Goal: Communication & Community: Answer question/provide support

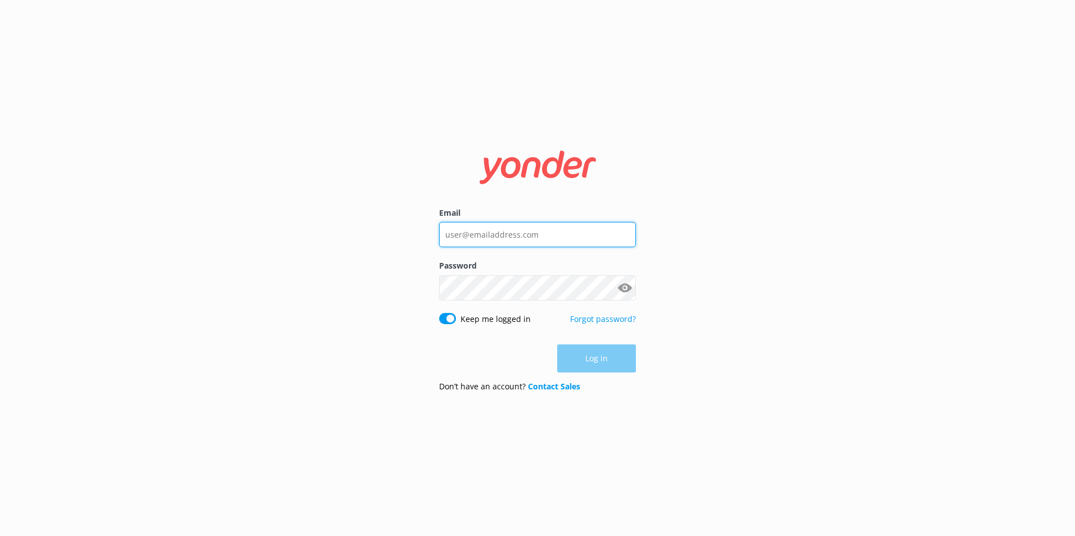
type input "[EMAIL_ADDRESS][DOMAIN_NAME]"
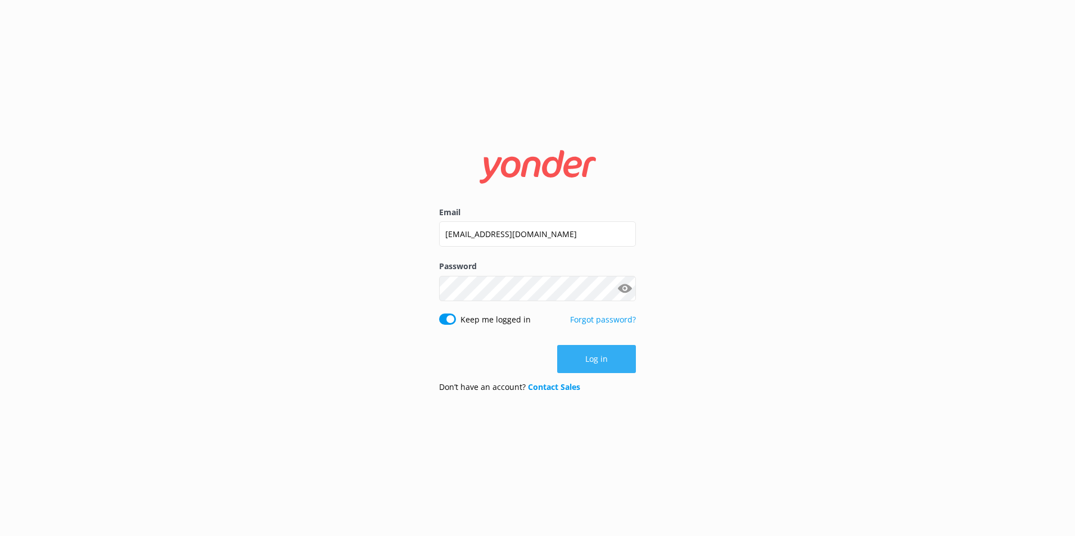
click at [590, 359] on div "Log in" at bounding box center [537, 359] width 197 height 28
click at [590, 359] on button "Log in" at bounding box center [596, 359] width 79 height 28
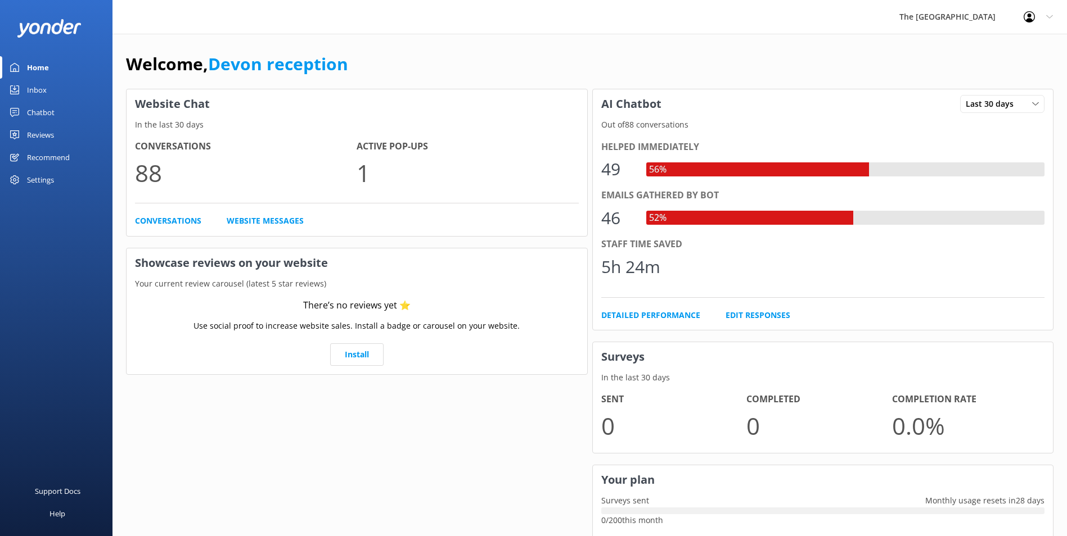
click at [44, 118] on div "Chatbot" at bounding box center [41, 112] width 28 height 22
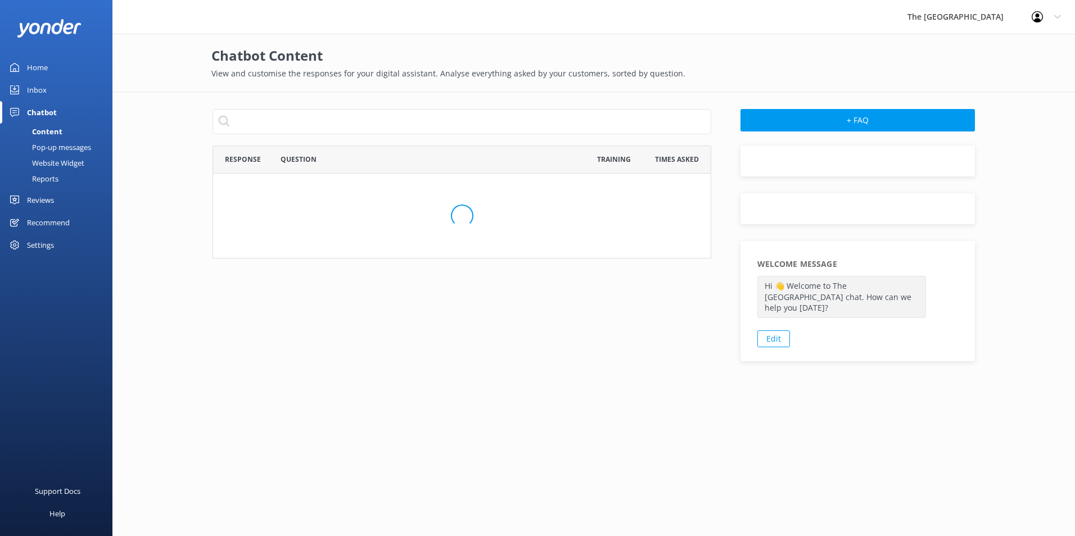
scroll to position [453, 490]
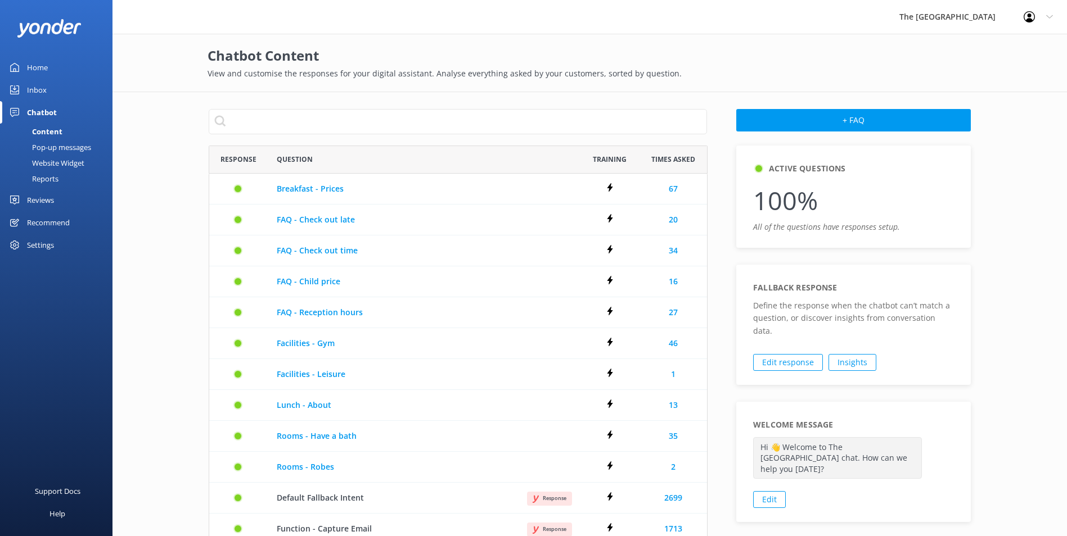
click at [33, 83] on div "Inbox" at bounding box center [37, 90] width 20 height 22
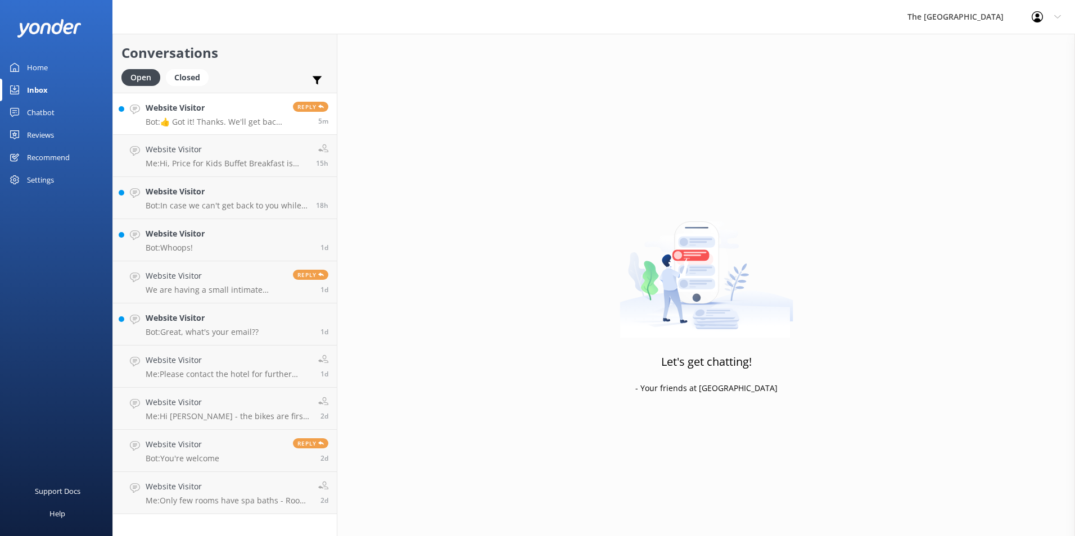
click at [202, 99] on link "Website Visitor Bot: 👍 Got it! Thanks. We'll get back to you as soon as we can …" at bounding box center [225, 114] width 224 height 42
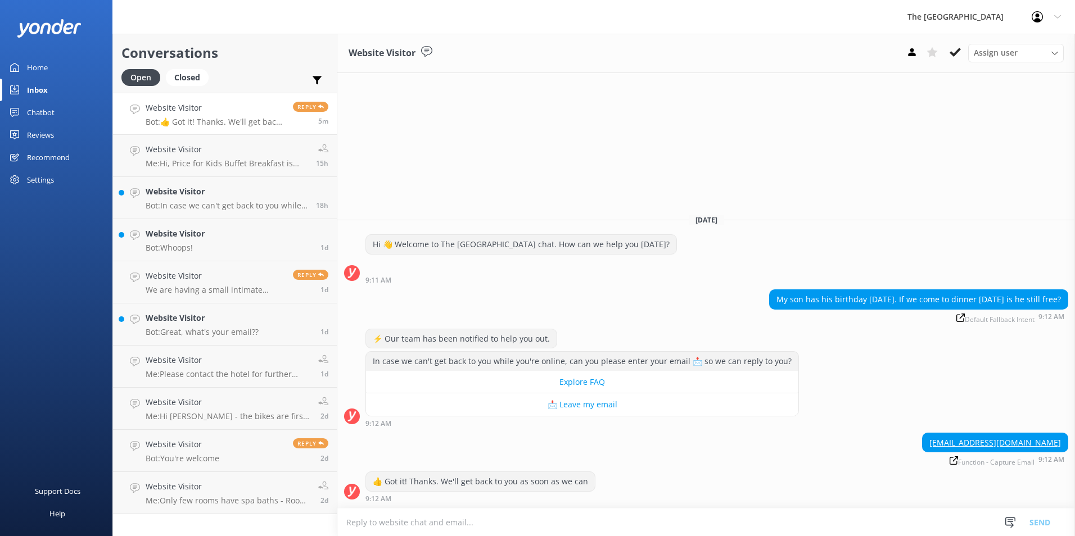
click at [742, 525] on textarea at bounding box center [706, 523] width 738 height 28
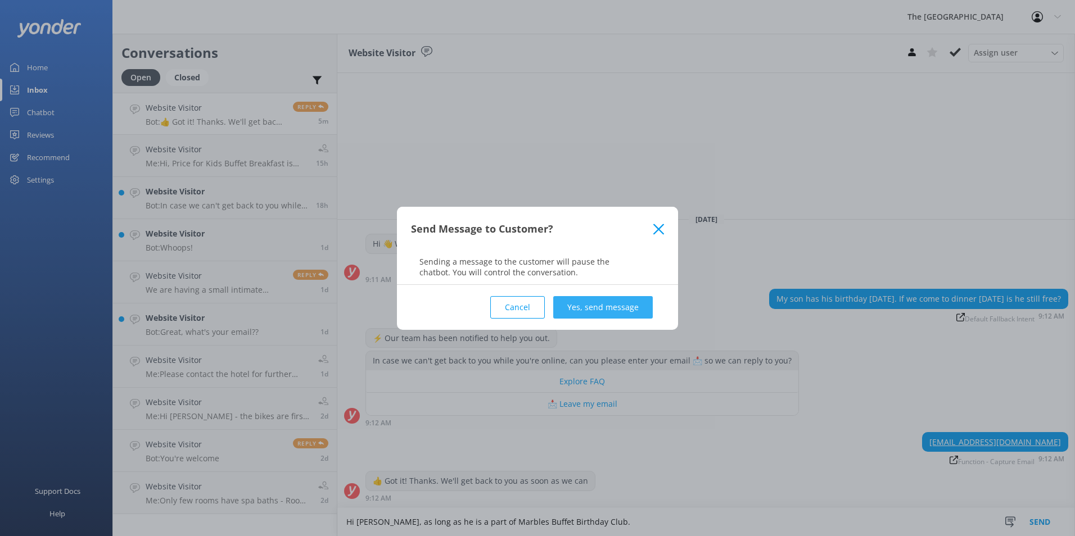
type textarea "Hi [PERSON_NAME], as long as he is a part of Marbles Buffet Birthday Club."
click at [621, 303] on button "Yes, send message" at bounding box center [603, 307] width 100 height 22
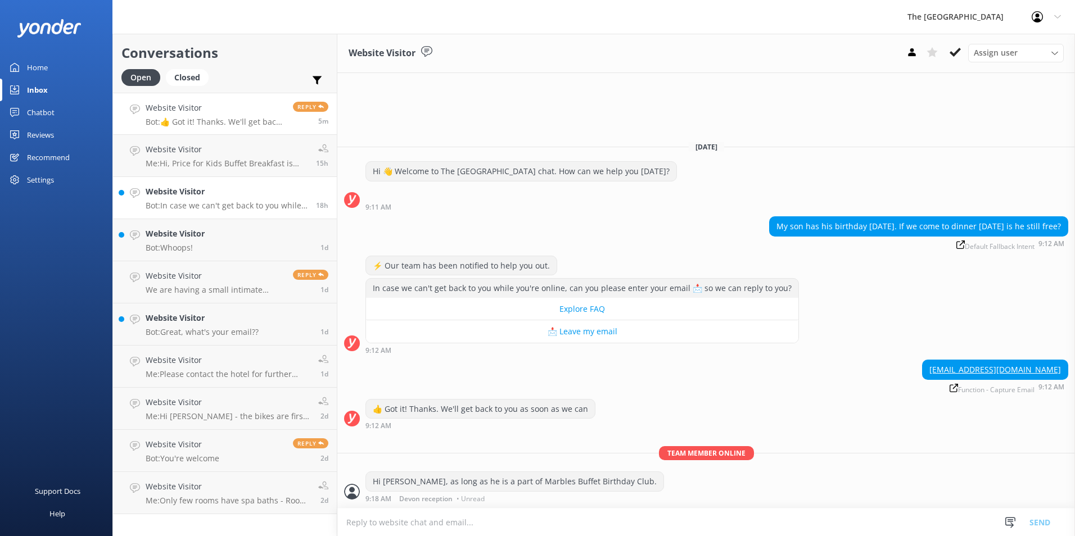
click at [170, 193] on h4 "Website Visitor" at bounding box center [227, 192] width 162 height 12
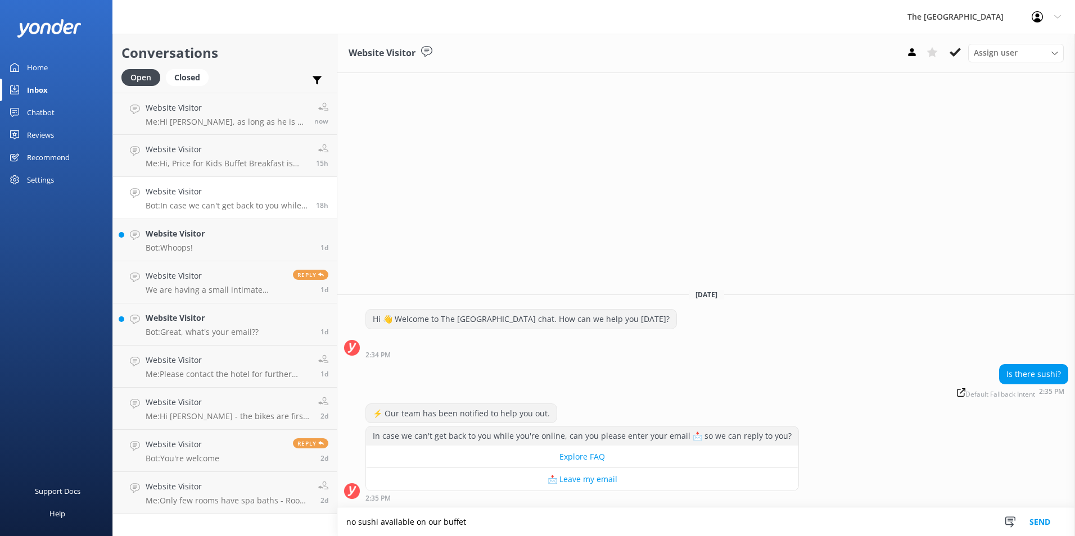
click at [535, 518] on textarea "no sushi available on our buffet" at bounding box center [706, 522] width 738 height 28
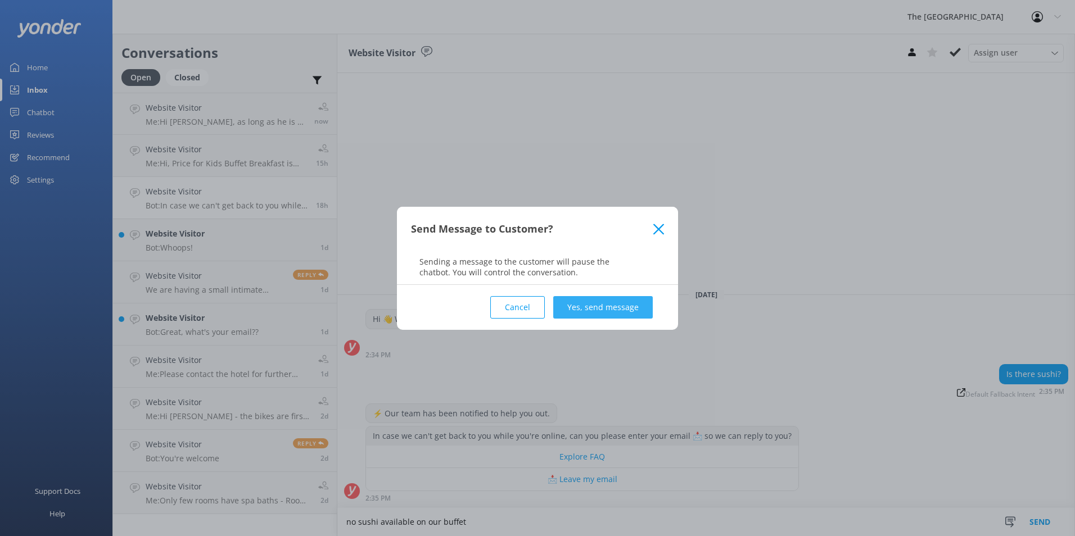
type textarea "no sushi available on our buffet"
click at [617, 306] on button "Yes, send message" at bounding box center [603, 307] width 100 height 22
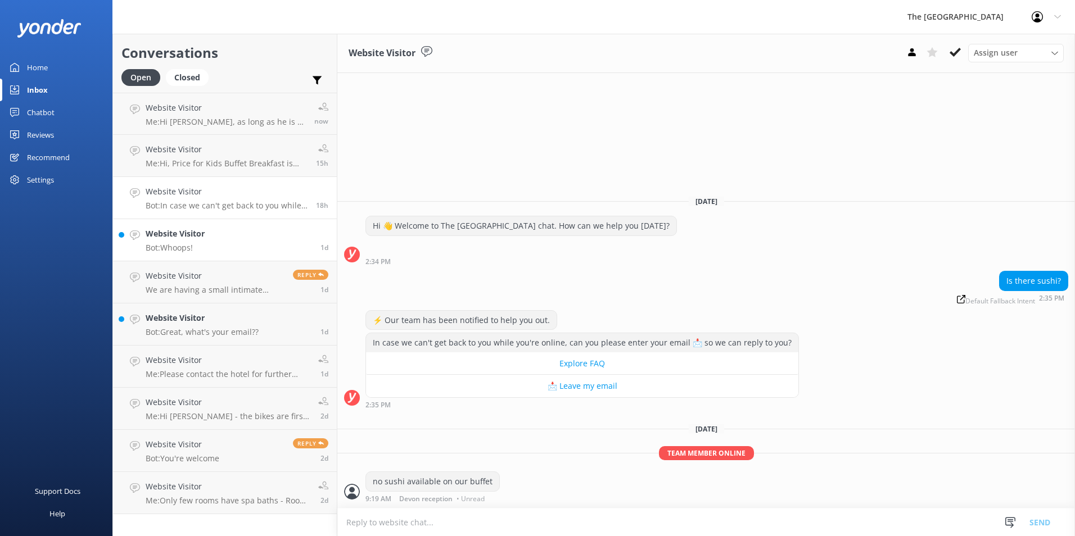
click at [162, 235] on h4 "Website Visitor" at bounding box center [175, 234] width 59 height 12
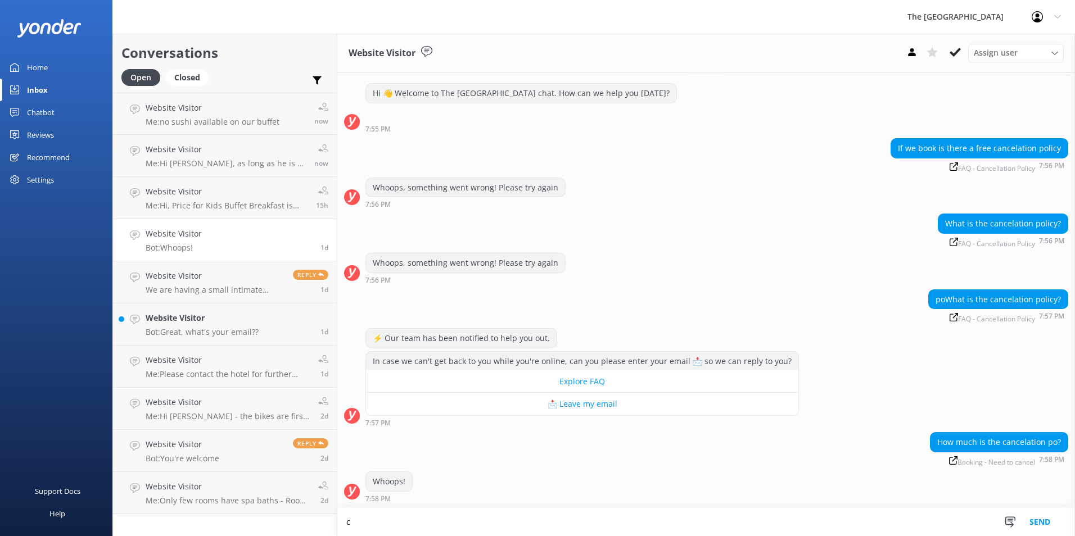
scroll to position [20, 0]
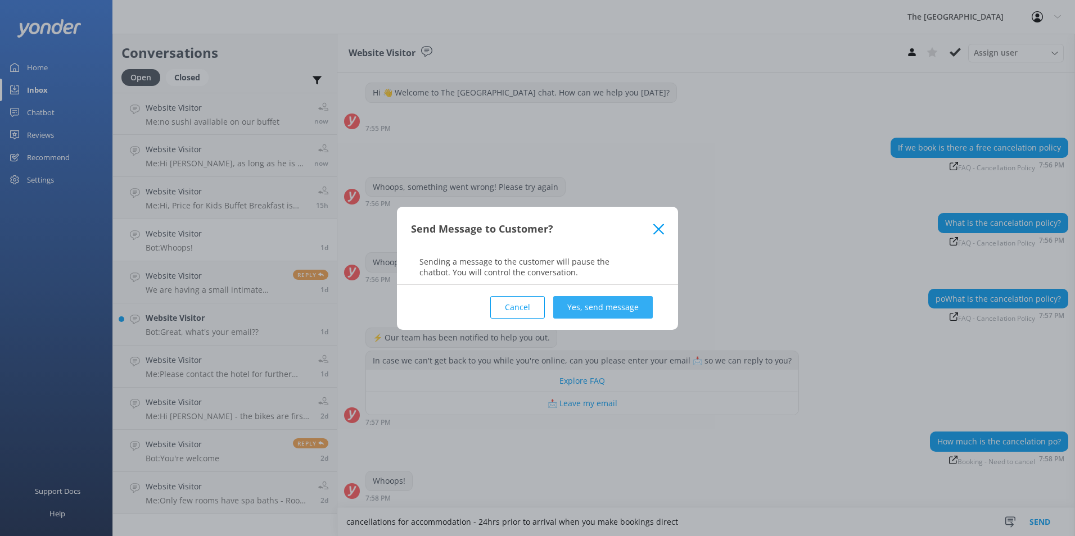
type textarea "cancellations for accommodation - 24hrs prior to arrival when you make bookings…"
click at [581, 306] on button "Yes, send message" at bounding box center [603, 307] width 100 height 22
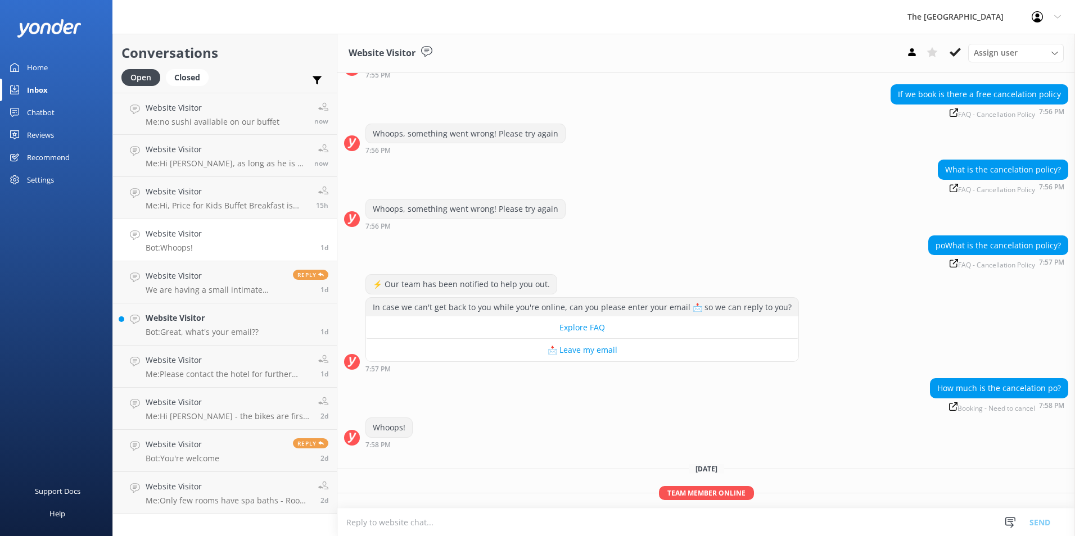
scroll to position [113, 0]
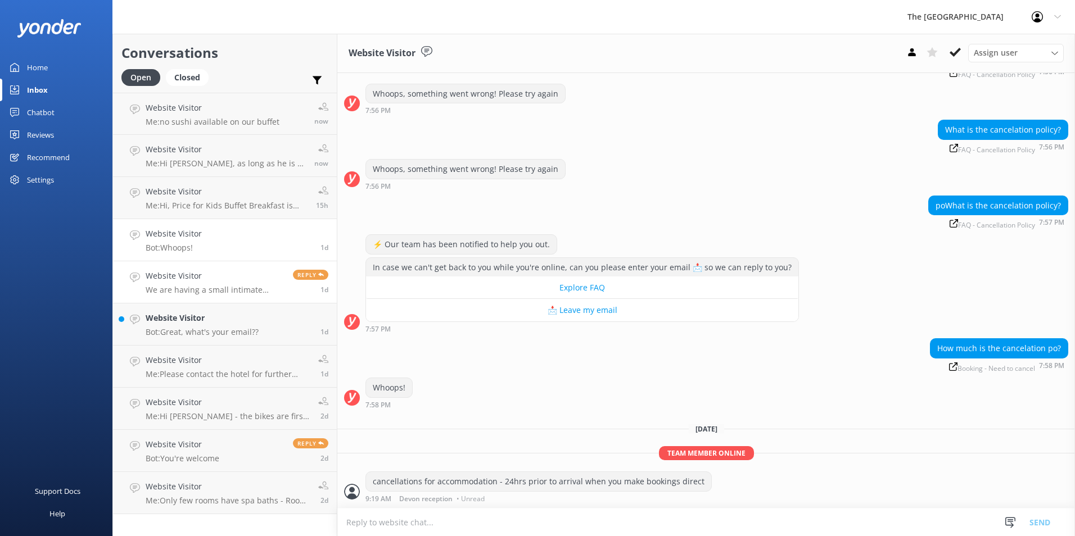
click at [249, 274] on h4 "Website Visitor" at bounding box center [215, 276] width 139 height 12
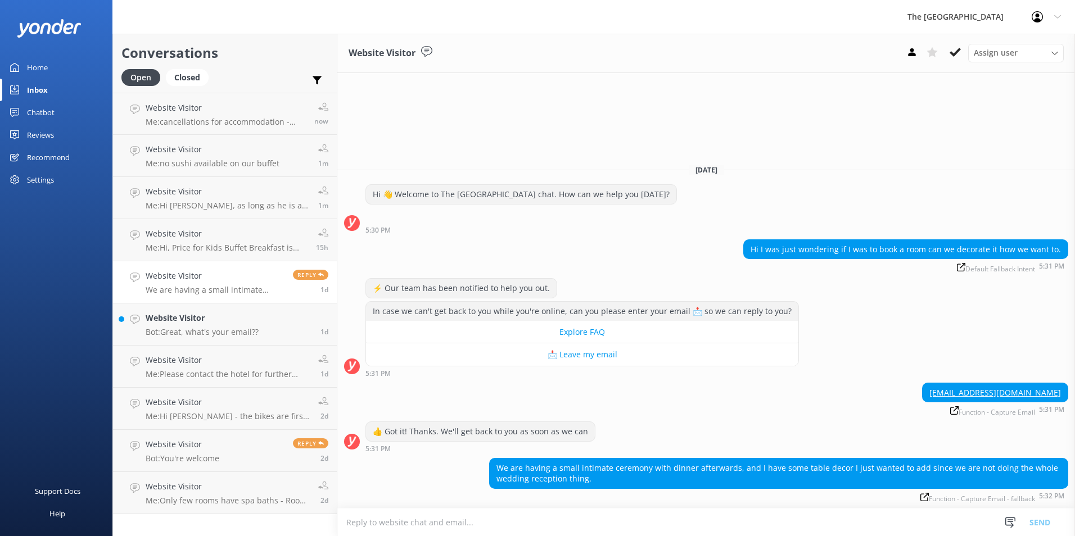
drag, startPoint x: 588, startPoint y: 513, endPoint x: 597, endPoint y: 513, distance: 9.6
click at [588, 513] on textarea at bounding box center [706, 523] width 738 height 28
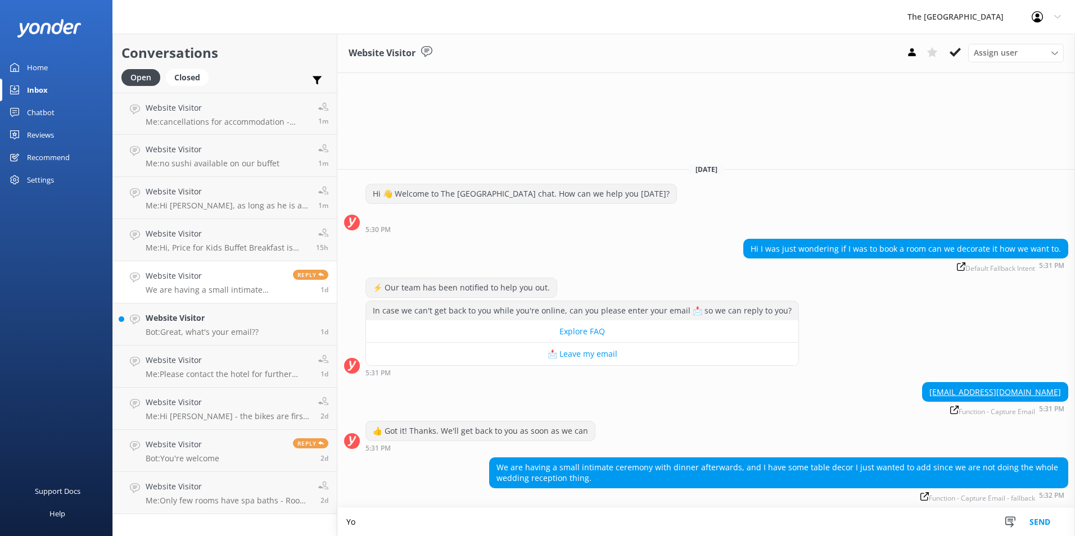
type textarea "Y"
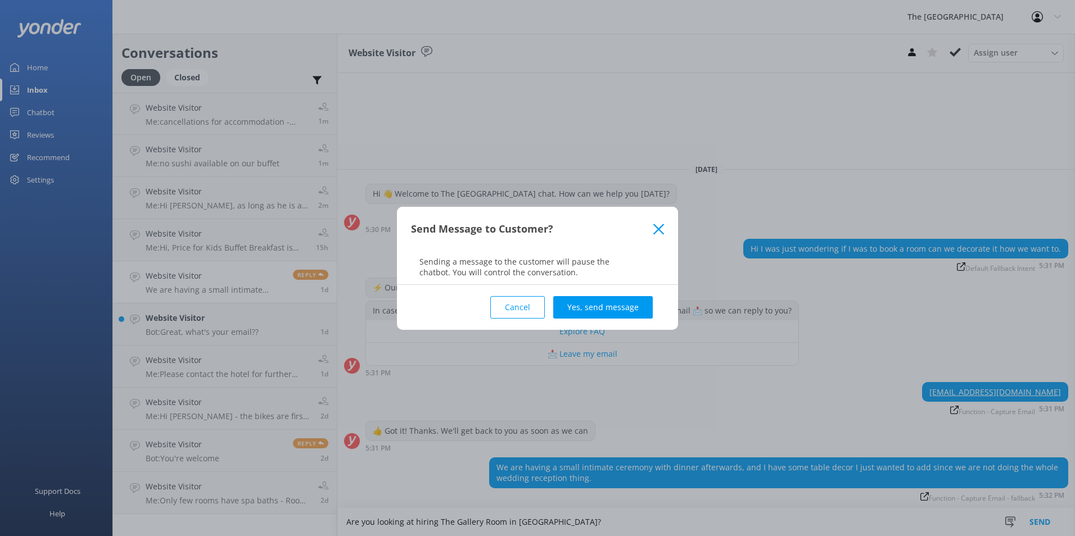
type textarea "Are you looking at hiring The Gallery Room in Marbles?"
drag, startPoint x: 654, startPoint y: 224, endPoint x: 819, endPoint y: 256, distance: 167.9
click at [655, 224] on icon at bounding box center [658, 229] width 11 height 11
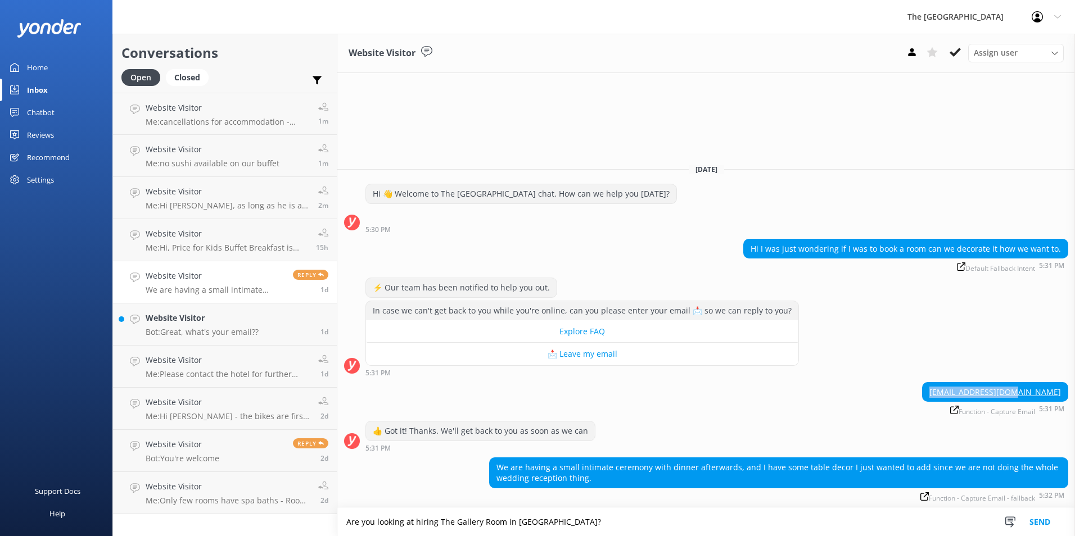
drag, startPoint x: 981, startPoint y: 393, endPoint x: 1068, endPoint y: 394, distance: 87.2
click at [1068, 394] on div "[EMAIL_ADDRESS][DOMAIN_NAME]" at bounding box center [995, 392] width 146 height 20
copy link "[EMAIL_ADDRESS][DOMAIN_NAME]"
click at [736, 523] on textarea "Are you looking at hiring The Gallery Room in Marbles?" at bounding box center [706, 522] width 738 height 28
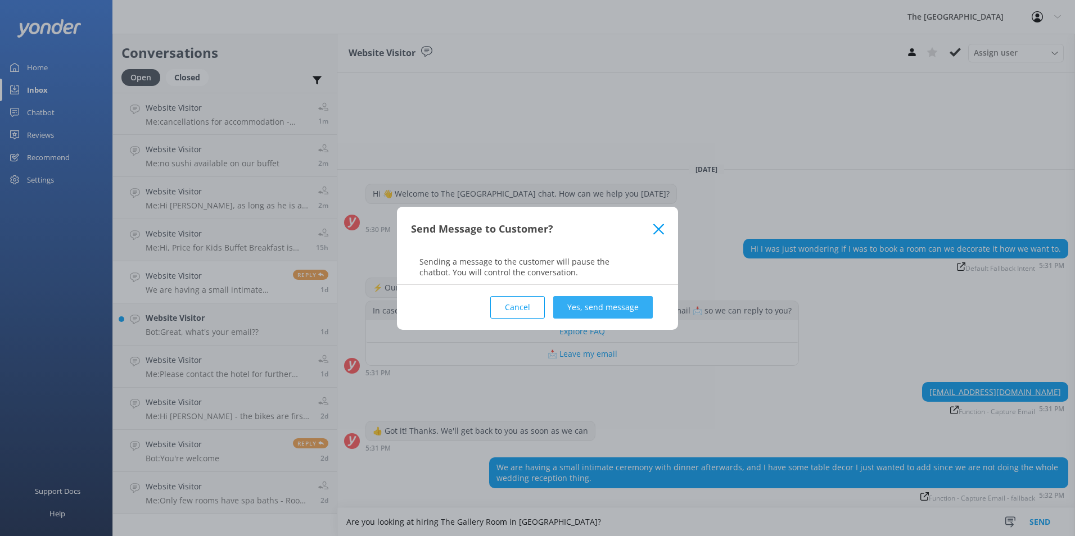
click at [635, 299] on button "Yes, send message" at bounding box center [603, 307] width 100 height 22
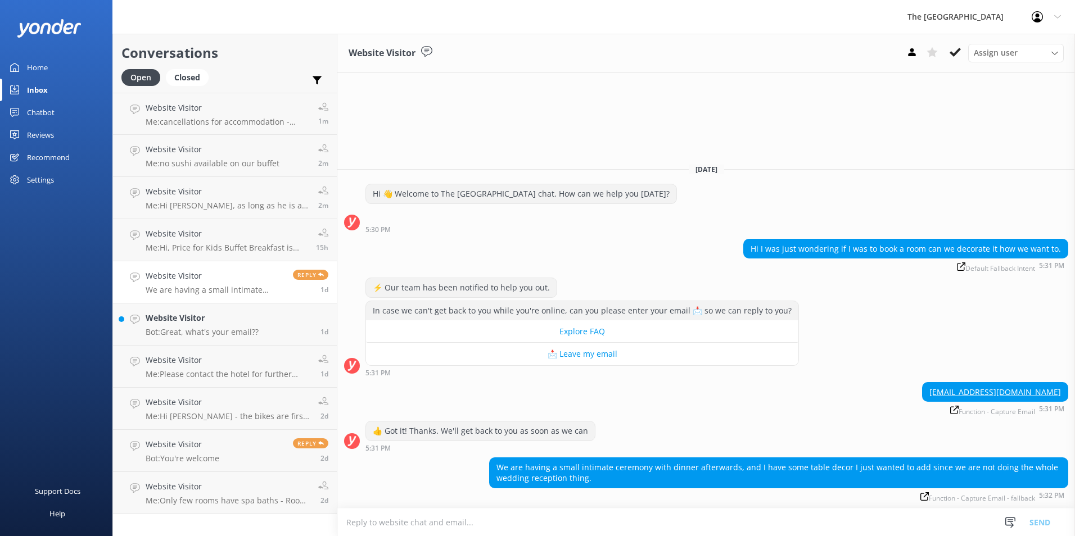
scroll to position [12, 0]
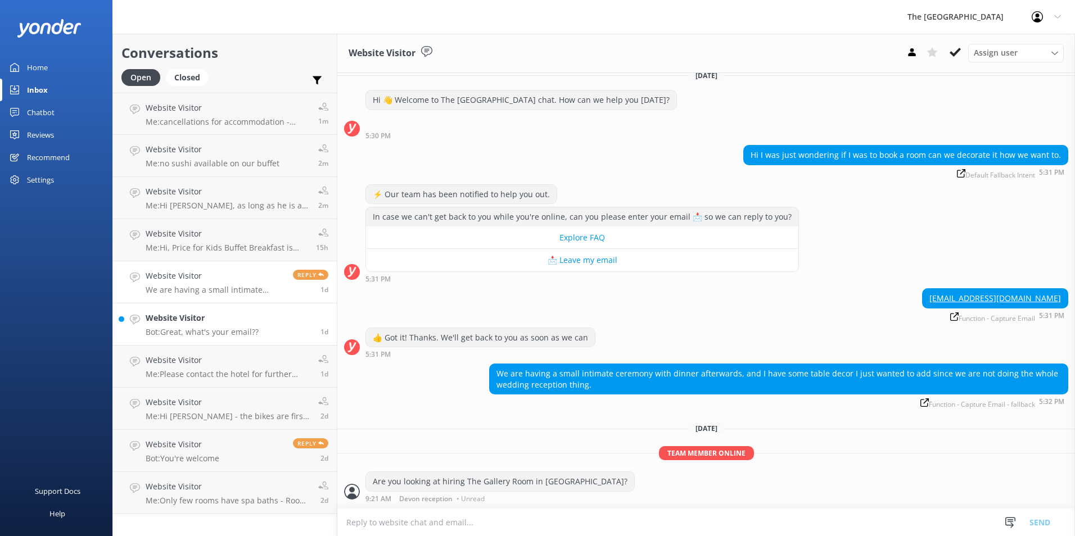
click at [209, 314] on h4 "Website Visitor" at bounding box center [202, 318] width 113 height 12
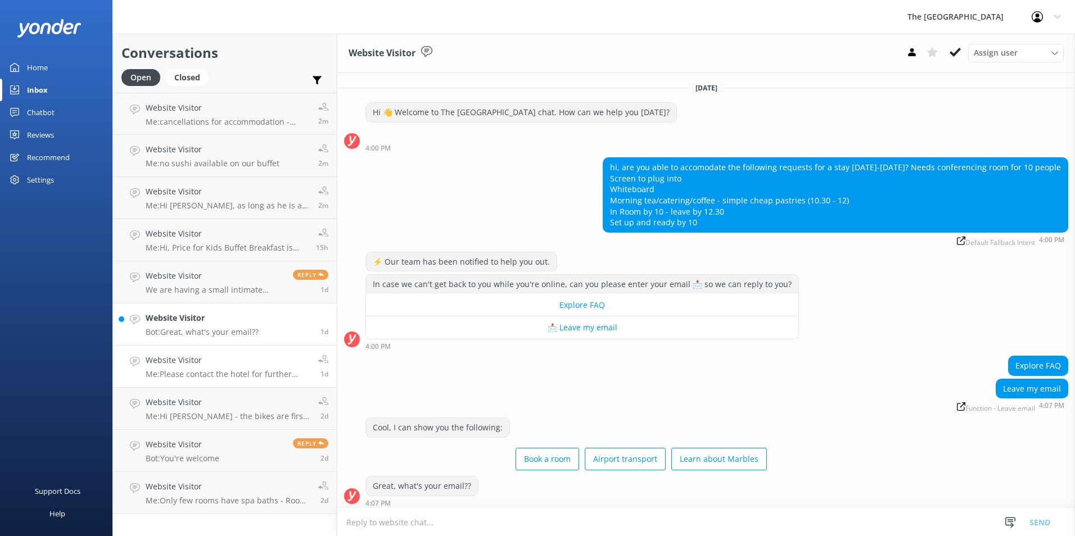
scroll to position [4, 0]
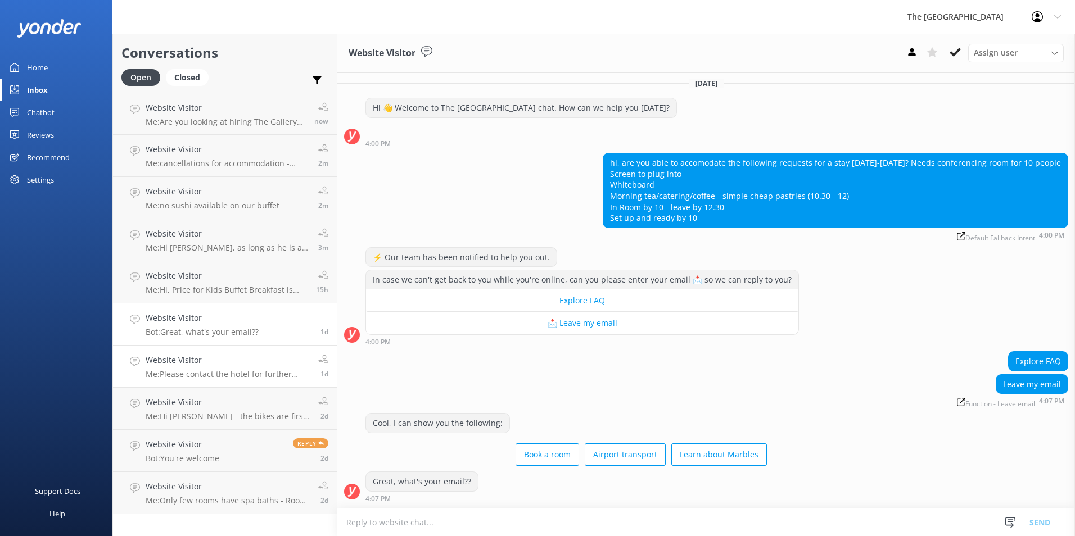
click at [283, 368] on div "Website Visitor Me: Please contact the hotel for further information or assista…" at bounding box center [228, 366] width 164 height 25
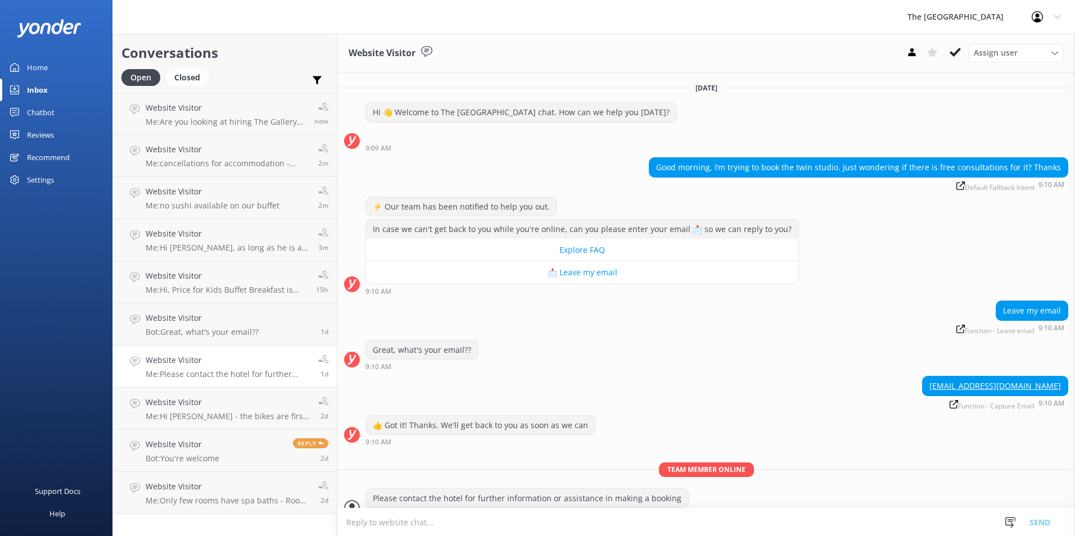
scroll to position [16, 0]
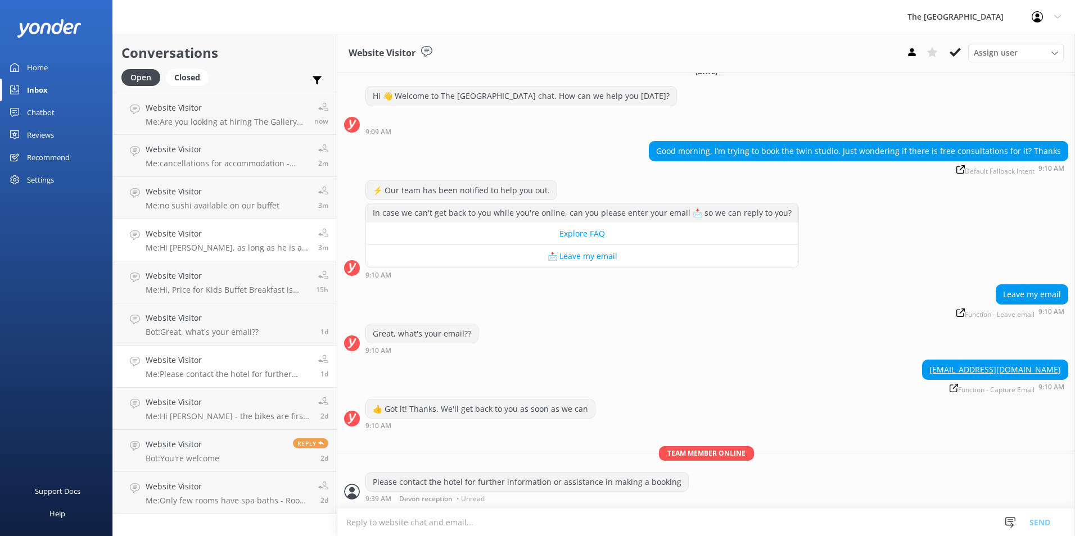
click at [241, 237] on h4 "Website Visitor" at bounding box center [228, 234] width 164 height 12
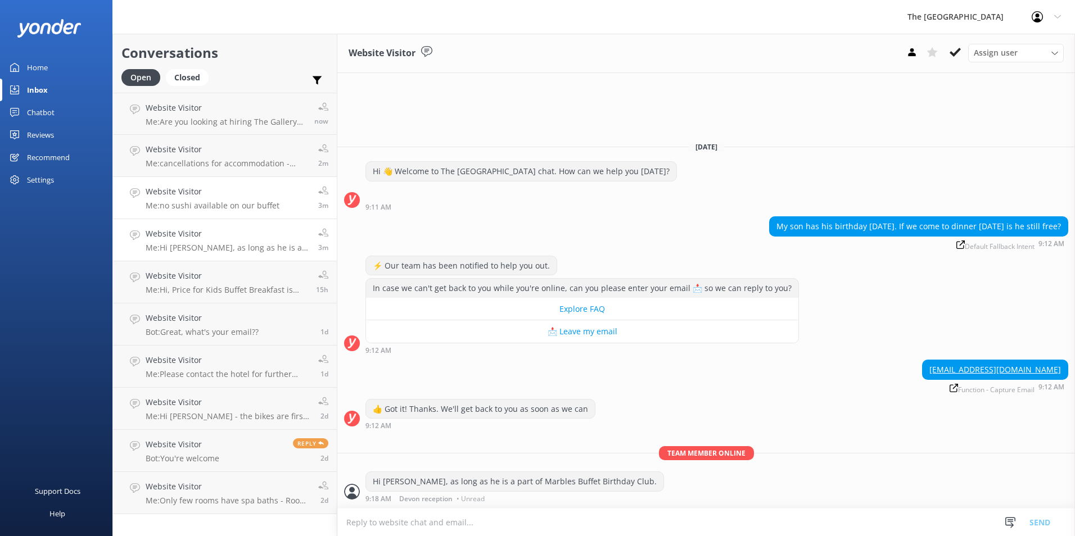
click at [236, 205] on p "Me: no sushi available on our buffet" at bounding box center [213, 206] width 134 height 10
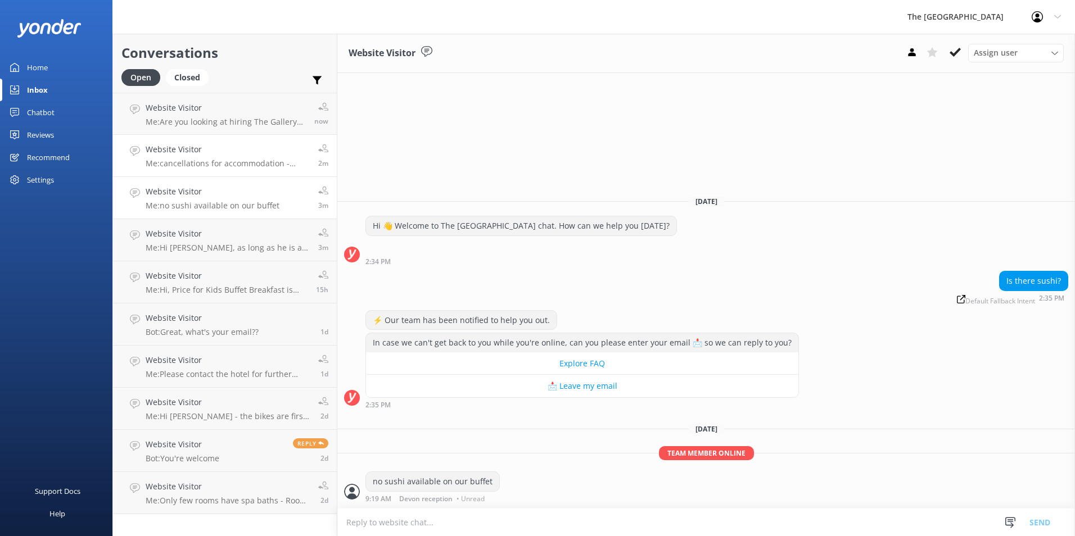
click at [155, 168] on p "Me: cancellations for accommodation - 24hrs prior to arrival when you make book…" at bounding box center [228, 164] width 164 height 10
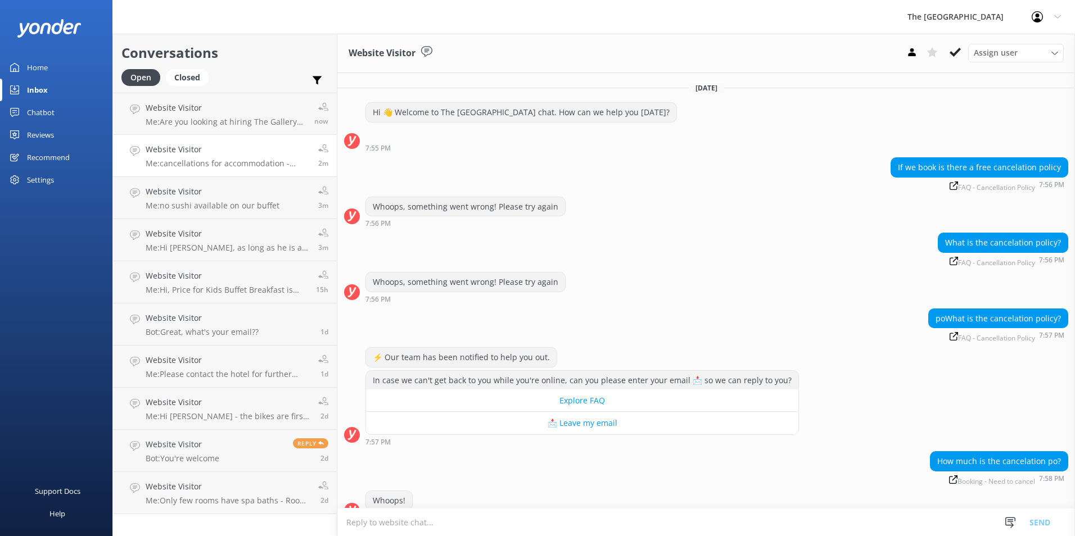
scroll to position [113, 0]
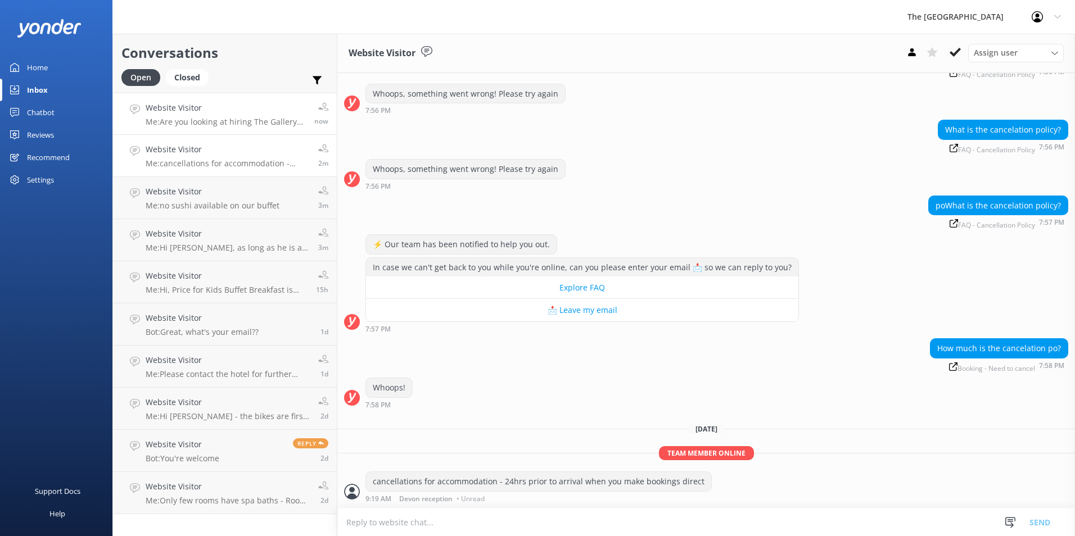
click at [230, 127] on link "Website Visitor Me: Are you looking at hiring The Gallery Room in Marbles? now" at bounding box center [225, 114] width 224 height 42
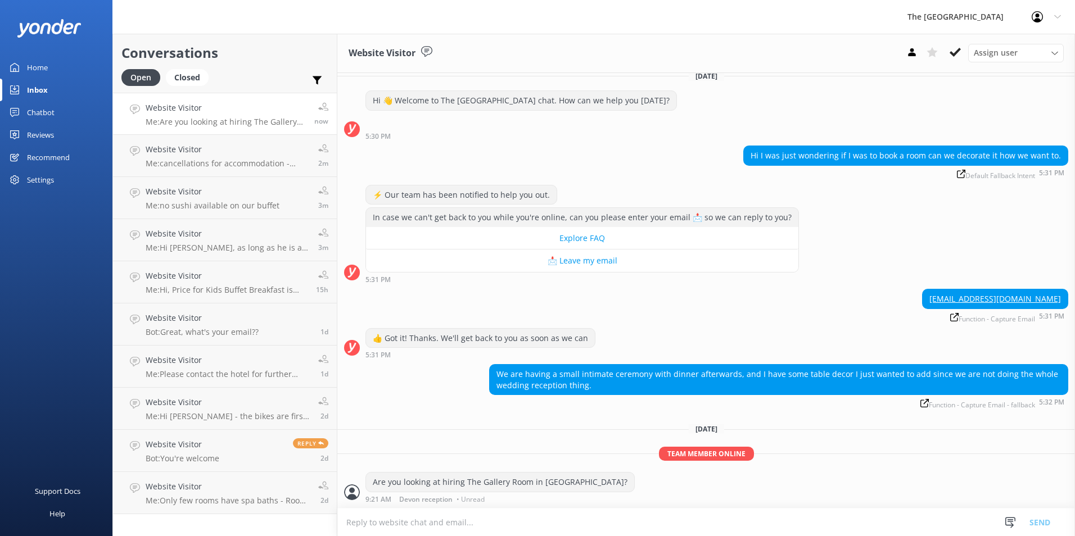
scroll to position [12, 0]
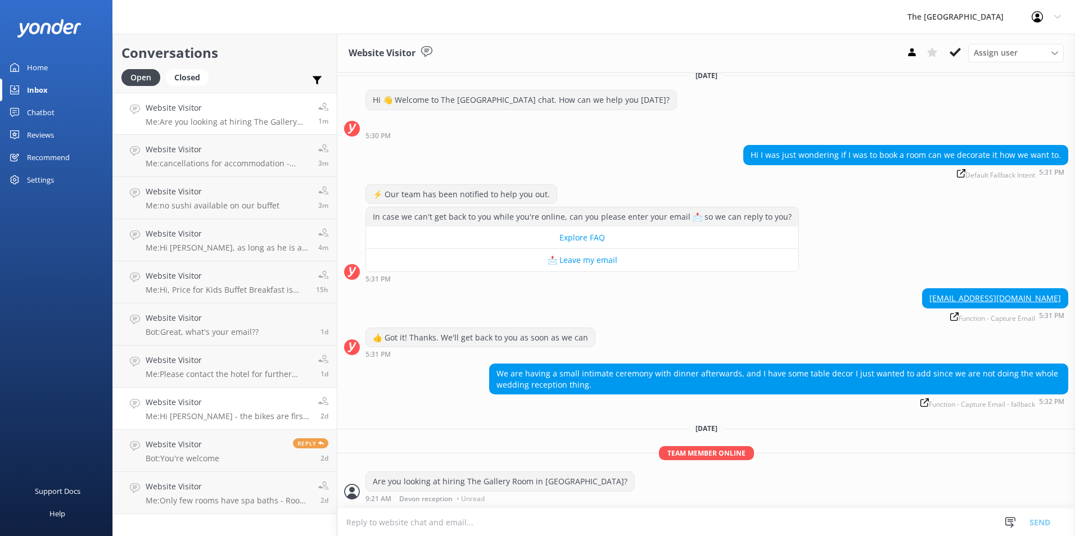
click at [241, 399] on h4 "Website Visitor" at bounding box center [228, 402] width 164 height 12
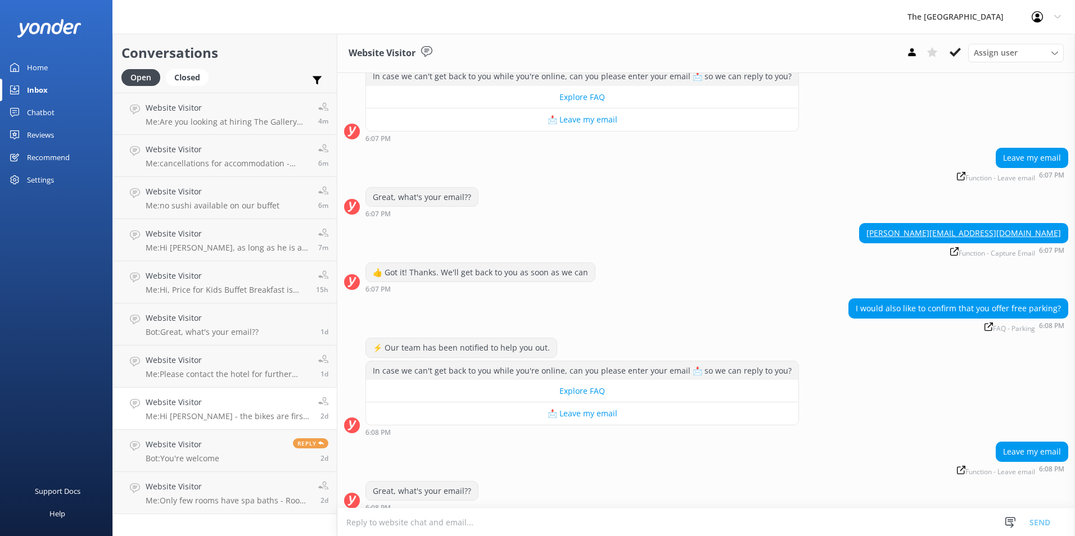
scroll to position [182, 0]
